Goal: Information Seeking & Learning: Learn about a topic

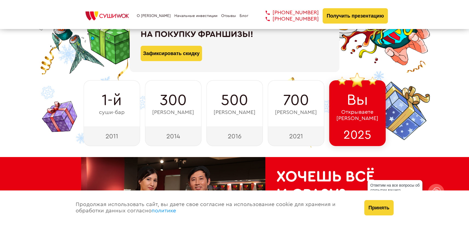
scroll to position [267, 0]
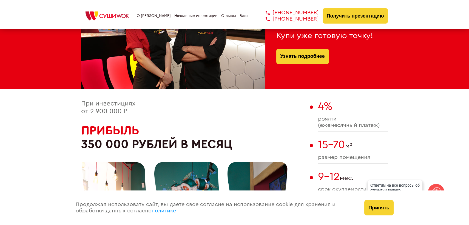
click at [385, 208] on button "Принять" at bounding box center [378, 207] width 29 height 15
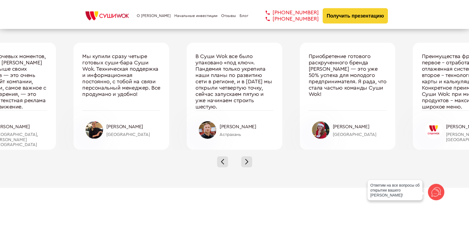
scroll to position [1866, 0]
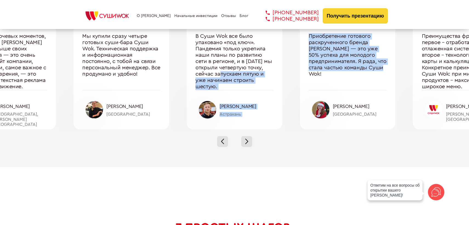
drag, startPoint x: 368, startPoint y: 83, endPoint x: 238, endPoint y: 79, distance: 129.8
click at [238, 79] on div "Один из ключевых моментов, по которым [PERSON_NAME] на голову выше своих конкур…" at bounding box center [235, 75] width 566 height 107
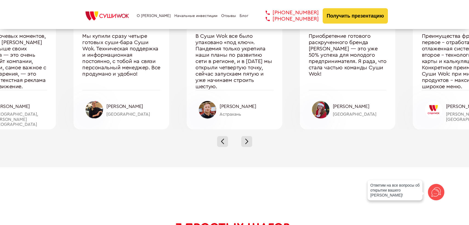
click at [349, 138] on div at bounding box center [234, 141] width 469 height 24
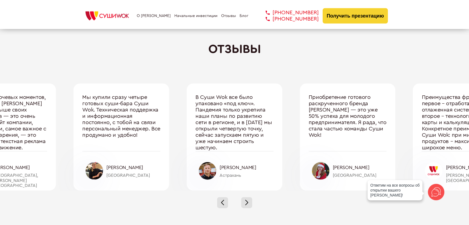
scroll to position [1777, 0]
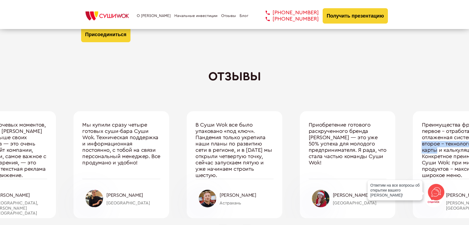
drag, startPoint x: 415, startPoint y: 151, endPoint x: 402, endPoint y: 149, distance: 12.7
click at [402, 149] on div "Один из ключевых моментов, по которым [PERSON_NAME] на голову выше своих конкур…" at bounding box center [235, 164] width 566 height 107
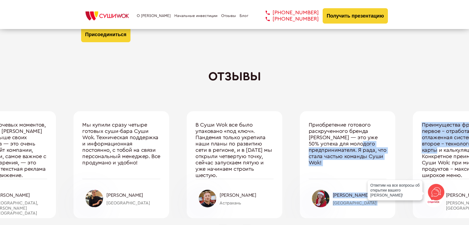
scroll to position [1866, 0]
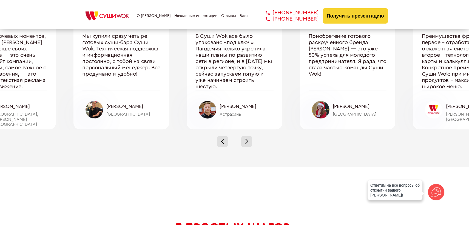
click at [419, 76] on div "Преимущества франшизы: первое – отработанная и отлаженная система бизнеса, втор…" at bounding box center [461, 75] width 96 height 107
click at [247, 146] on div at bounding box center [246, 141] width 11 height 11
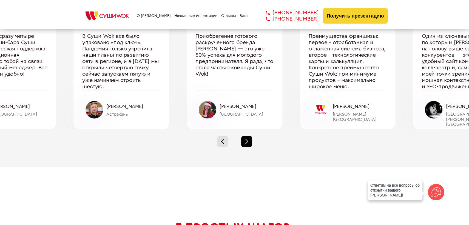
click at [247, 144] on span at bounding box center [246, 142] width 3 height 3
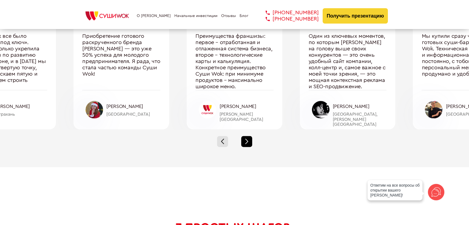
click at [247, 144] on span at bounding box center [246, 142] width 3 height 3
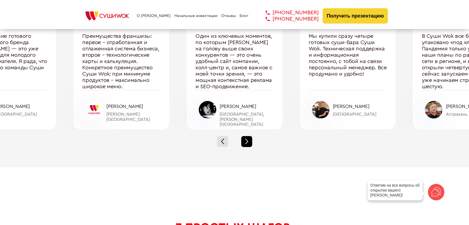
click at [247, 144] on span at bounding box center [246, 142] width 3 height 3
